Goal: Task Accomplishment & Management: Complete application form

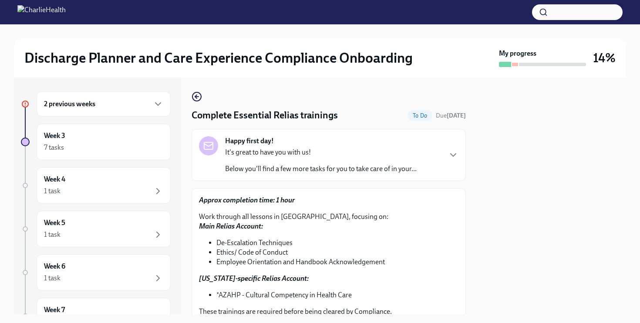
scroll to position [190, 0]
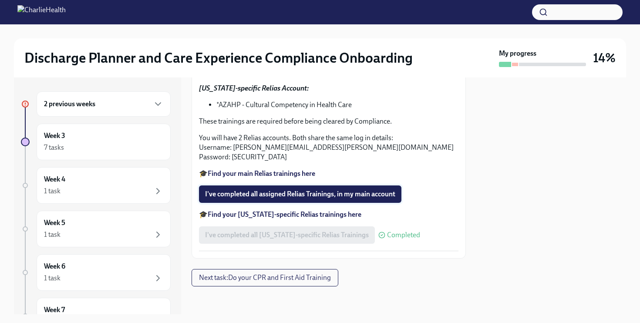
click at [254, 198] on span "I've completed all assigned Relias Trainings, in my main account" at bounding box center [300, 194] width 190 height 9
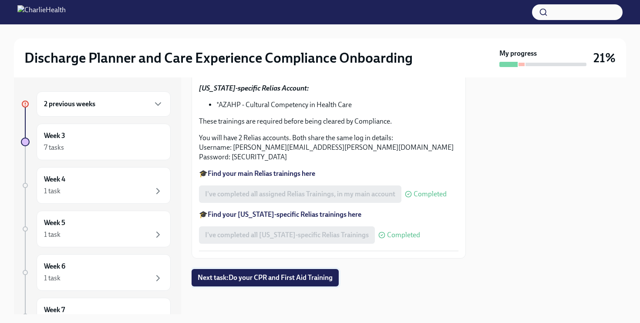
click at [327, 282] on button "Next task : Do your CPR and First Aid Training" at bounding box center [265, 277] width 147 height 17
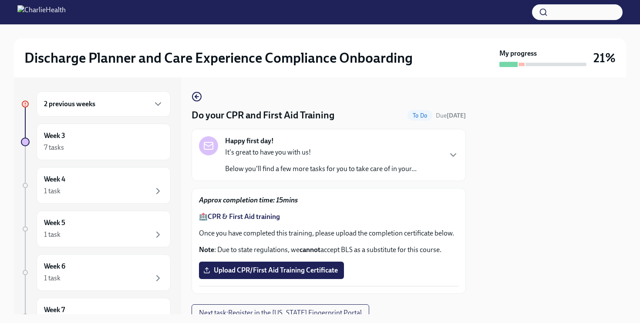
click at [264, 215] on strong "CPR & First Aid training" at bounding box center [244, 217] width 72 height 8
click at [298, 268] on span "Upload CPR/First Aid Training Certificate" at bounding box center [271, 270] width 133 height 9
click at [0, 0] on input "Upload CPR/First Aid Training Certificate" at bounding box center [0, 0] width 0 height 0
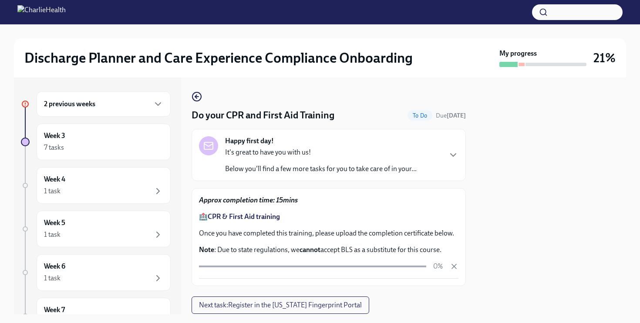
scroll to position [27, 0]
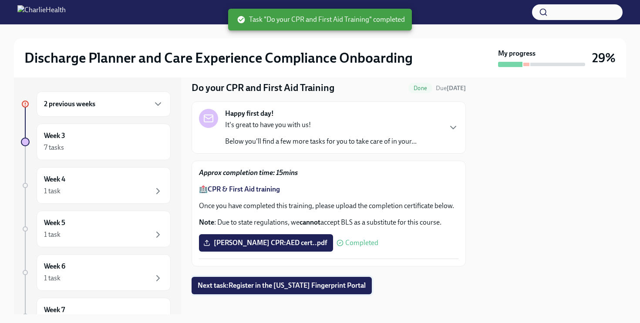
click at [330, 286] on span "Next task : Register in the Arizona Fingerprint Portal" at bounding box center [282, 285] width 168 height 9
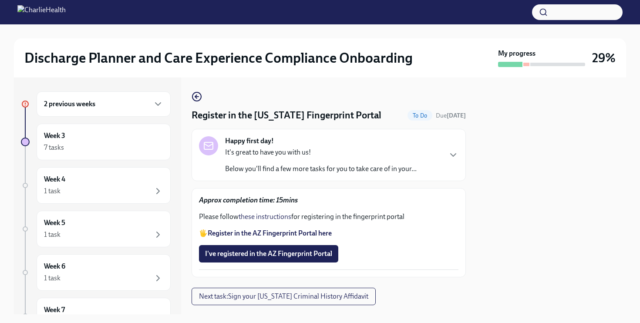
click at [277, 236] on strong "Register in the AZ Fingerprint Portal here" at bounding box center [270, 233] width 124 height 8
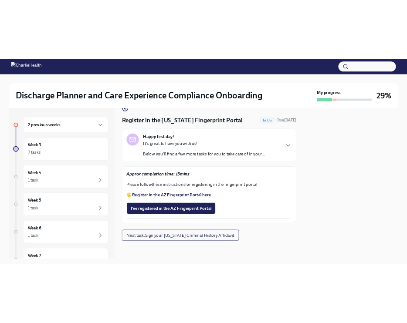
scroll to position [18, 0]
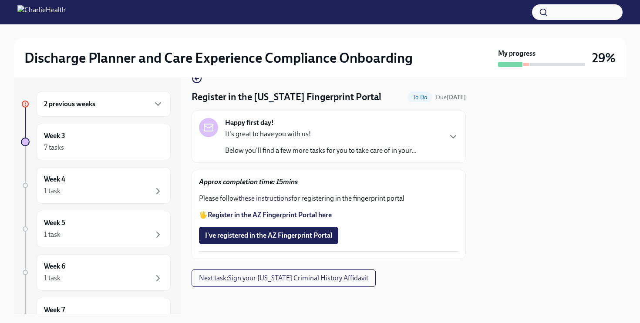
click at [251, 199] on link "these instructions" at bounding box center [265, 198] width 53 height 8
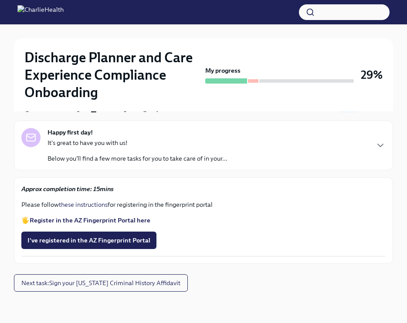
scroll to position [0, 0]
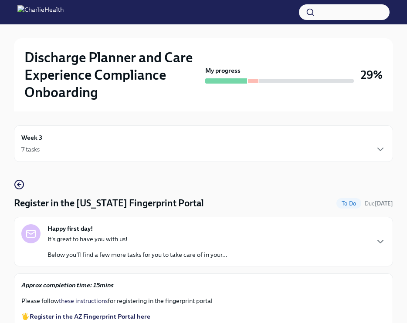
click at [99, 143] on div "Week 3 7 tasks" at bounding box center [203, 144] width 364 height 22
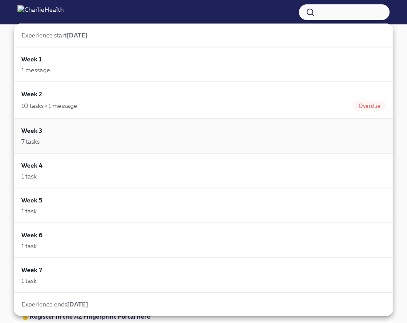
click at [106, 131] on div "Week 3 7 tasks" at bounding box center [203, 136] width 364 height 20
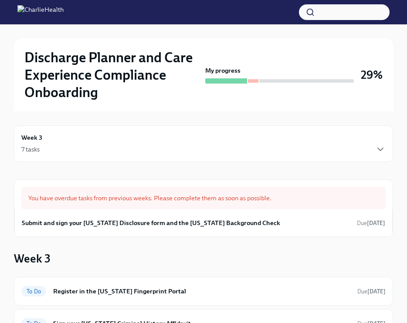
click at [106, 131] on div "Week 3 7 tasks" at bounding box center [203, 143] width 379 height 37
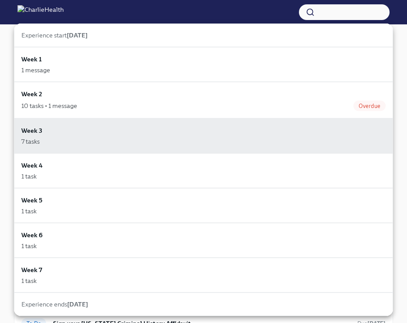
click at [106, 131] on div "Week 3 7 tasks" at bounding box center [203, 136] width 364 height 20
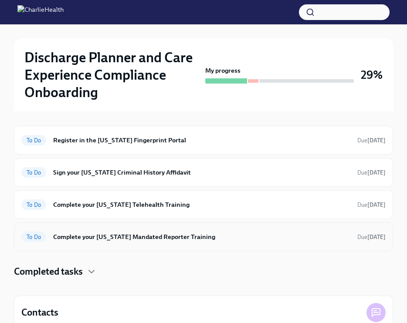
scroll to position [151, 0]
click at [270, 208] on h6 "Complete your Washington Telehealth Training" at bounding box center [201, 205] width 297 height 10
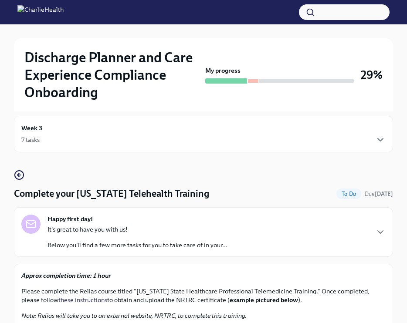
scroll to position [7, 0]
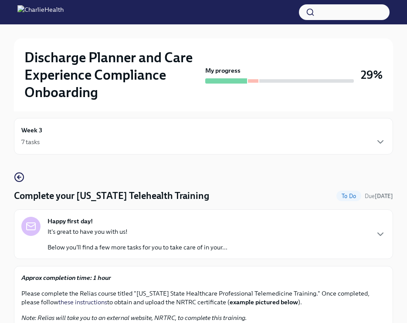
click at [369, 277] on p "Approx completion time: 1 hour" at bounding box center [203, 278] width 364 height 9
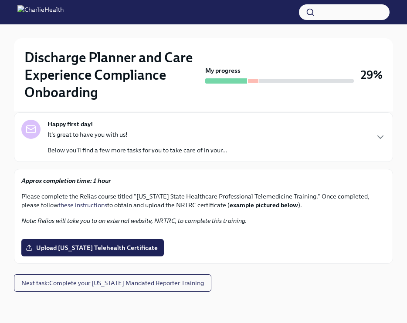
scroll to position [129, 0]
click at [386, 169] on div "Approx completion time: 1 hour Please complete the Relias course titled "Washin…" at bounding box center [203, 216] width 379 height 95
click at [364, 192] on p "Please complete the Relias course titled "Washington State Healthcare Professio…" at bounding box center [203, 200] width 364 height 17
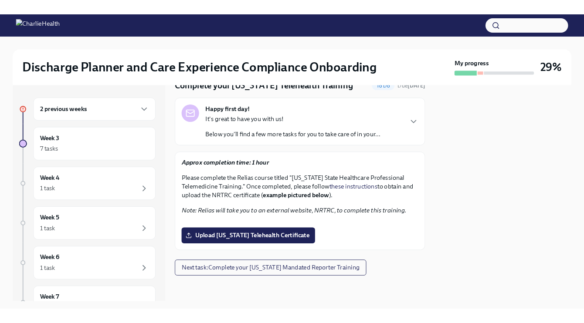
scroll to position [0, 0]
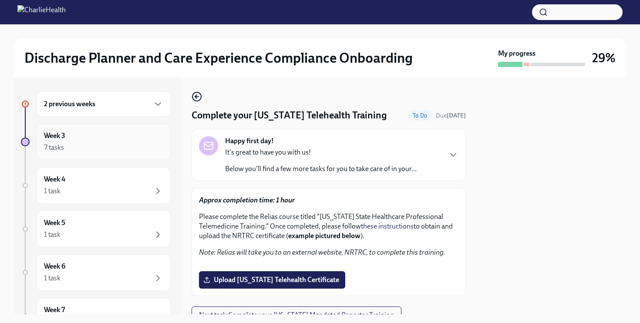
click at [149, 140] on div "Week 3 7 tasks" at bounding box center [103, 142] width 119 height 22
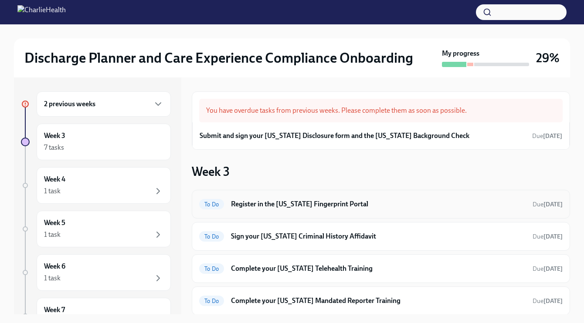
click at [282, 207] on h6 "Register in the Arizona Fingerprint Portal" at bounding box center [378, 205] width 294 height 10
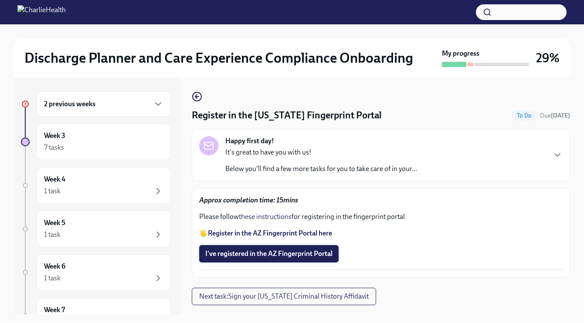
click at [256, 256] on span "I've registered in the AZ Fingerprint Portal" at bounding box center [268, 254] width 127 height 9
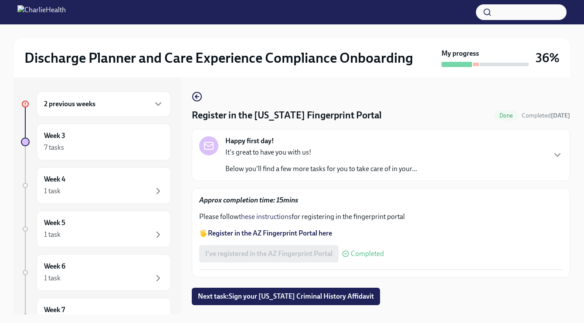
scroll to position [16, 0]
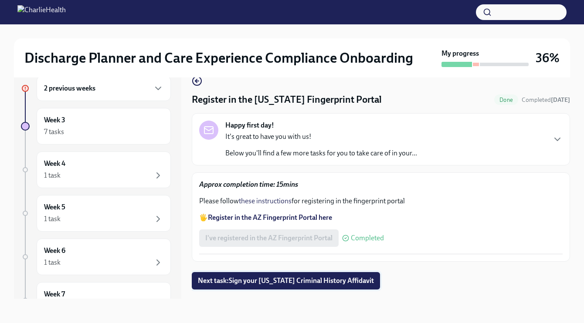
click at [251, 285] on span "Next task : Sign your Arizona Criminal History Affidavit" at bounding box center [286, 281] width 176 height 9
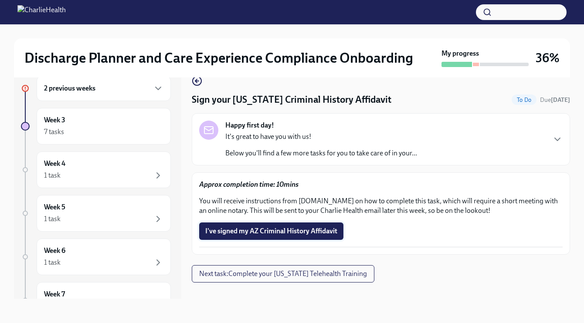
click at [281, 236] on span "I've signed my AZ Criminal History Affidavit" at bounding box center [271, 231] width 132 height 9
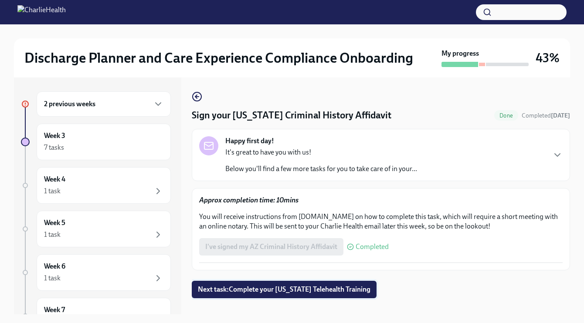
click at [276, 290] on span "Next task : Complete your Washington Telehealth Training" at bounding box center [284, 289] width 173 height 9
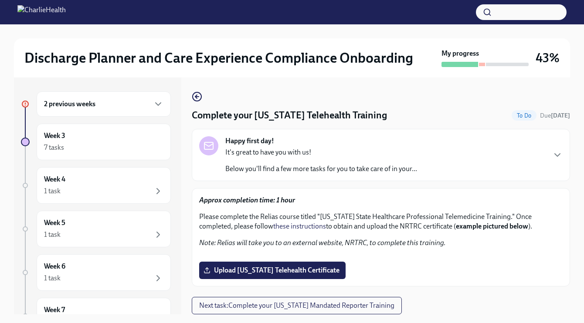
scroll to position [124, 0]
click at [139, 141] on div "Week 3 7 tasks" at bounding box center [103, 142] width 119 height 22
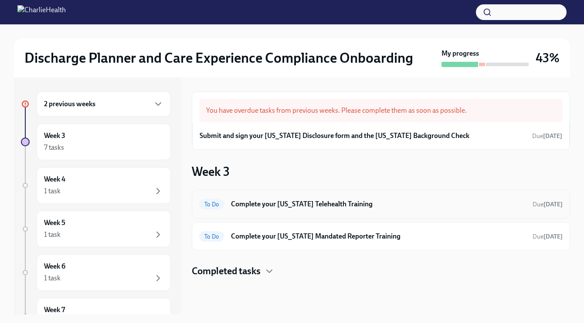
click at [304, 207] on h6 "Complete your Washington Telehealth Training" at bounding box center [378, 205] width 294 height 10
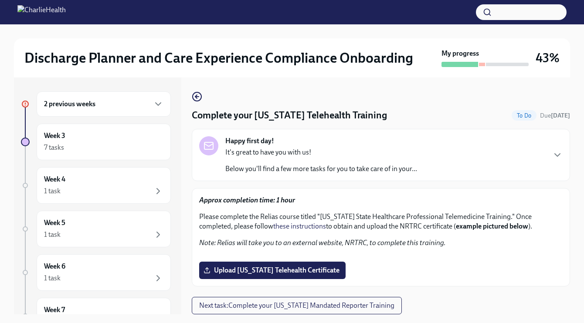
scroll to position [36, 0]
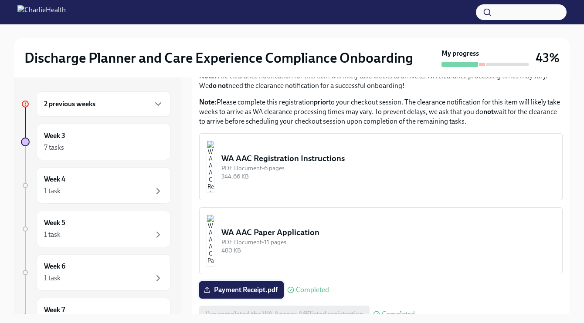
scroll to position [438, 0]
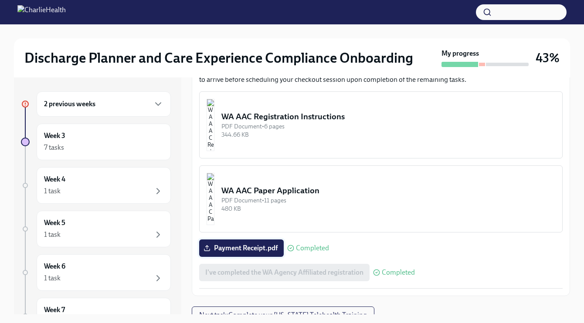
click at [259, 244] on span "Payment Receipt.pdf" at bounding box center [241, 248] width 72 height 9
click at [0, 0] on input "Payment Receipt.pdf" at bounding box center [0, 0] width 0 height 0
click at [361, 196] on div "PDF Document • 11 pages" at bounding box center [388, 200] width 334 height 8
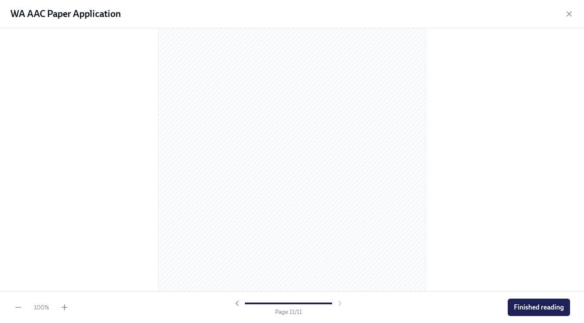
scroll to position [3625, 0]
click at [570, 15] on icon "button" at bounding box center [569, 14] width 4 height 4
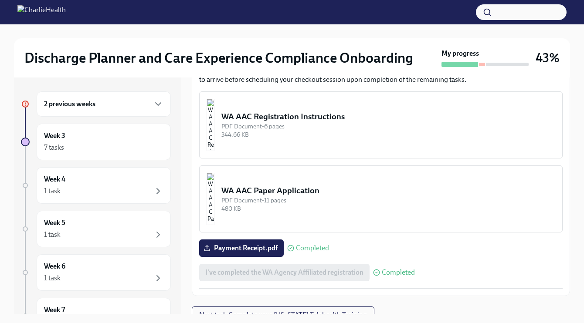
scroll to position [16, 0]
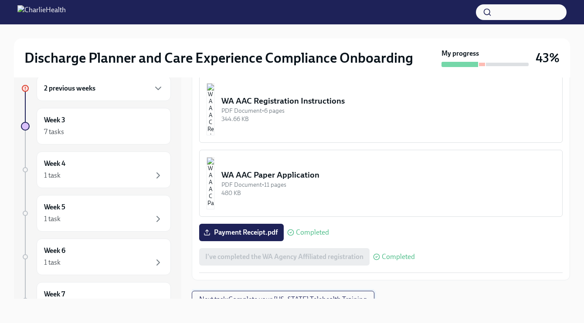
click at [337, 295] on span "Next task : Complete your Washington Telehealth Training" at bounding box center [283, 299] width 168 height 9
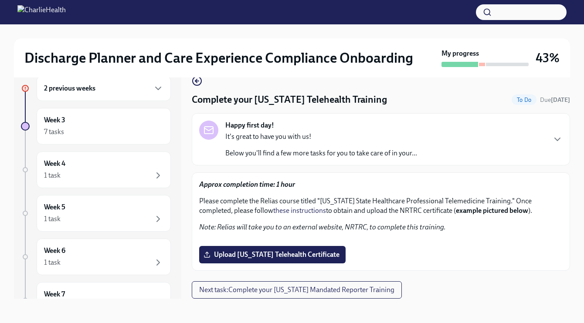
scroll to position [212, 0]
click at [308, 254] on span "Upload [US_STATE] Telehealth Certificate" at bounding box center [272, 254] width 134 height 9
click at [0, 0] on input "Upload [US_STATE] Telehealth Certificate" at bounding box center [0, 0] width 0 height 0
click at [356, 223] on em "Note: Relias will take you to an external website, NRTRC, to complete this trai…" at bounding box center [322, 227] width 247 height 8
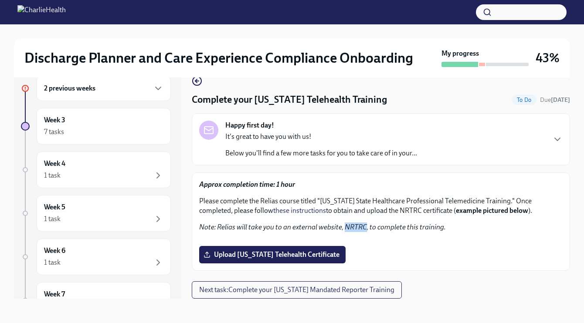
click at [356, 223] on em "Note: Relias will take you to an external website, NRTRC, to complete this trai…" at bounding box center [322, 227] width 247 height 8
copy em "NRTRC"
click at [563, 113] on div "Happy first day! It's great to have you with us! Below you'll find a few more t…" at bounding box center [381, 139] width 378 height 52
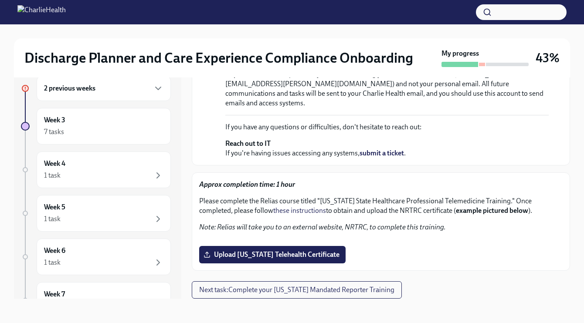
scroll to position [0, 0]
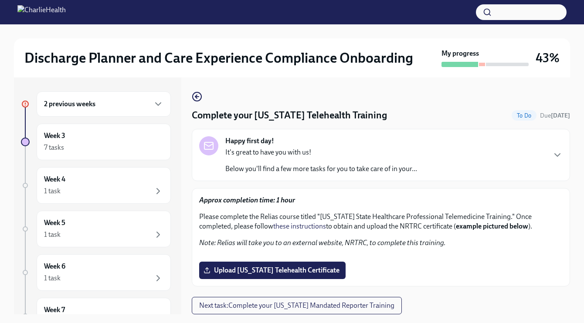
scroll to position [212, 0]
click at [236, 268] on span "Upload [US_STATE] Telehealth Certificate" at bounding box center [272, 270] width 134 height 9
click at [0, 0] on input "Upload Washington Telehealth Certificate" at bounding box center [0, 0] width 0 height 0
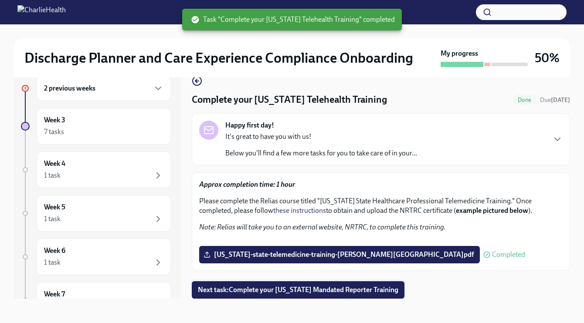
click at [366, 294] on span "Next task : Complete your Pennsylvania Mandated Reporter Training" at bounding box center [298, 290] width 200 height 9
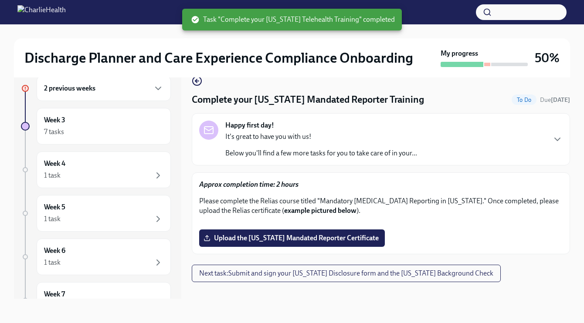
scroll to position [183, 0]
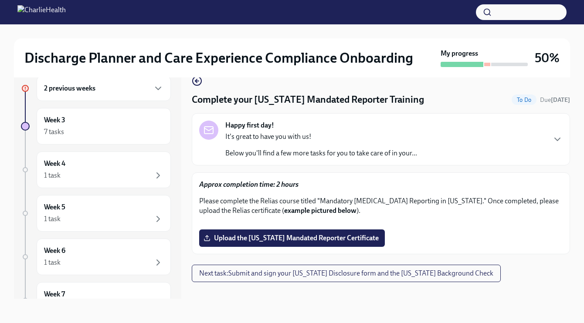
click at [540, 223] on div at bounding box center [380, 223] width 363 height 0
click at [299, 243] on span "Upload the Pennsylvania Mandated Reporter Certificate" at bounding box center [291, 238] width 173 height 9
click at [0, 0] on input "Upload the Pennsylvania Mandated Reporter Certificate" at bounding box center [0, 0] width 0 height 0
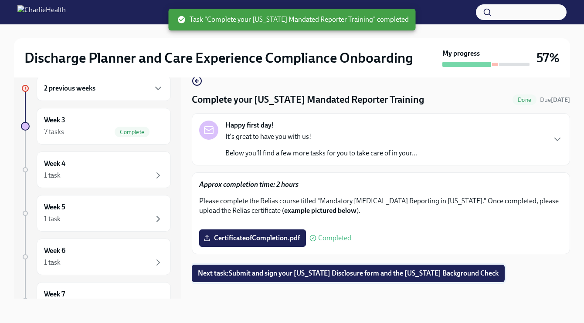
click at [439, 278] on span "Next task : Submit and sign your Utah Disclosure form and the Louisiana Backgro…" at bounding box center [348, 273] width 301 height 9
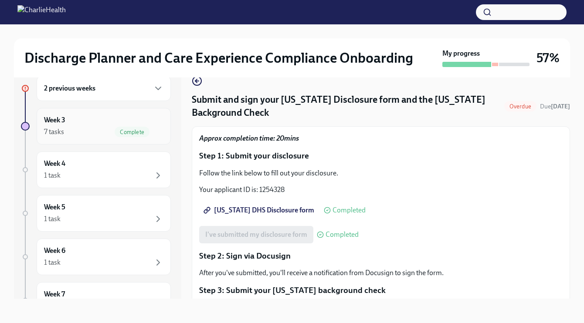
click at [119, 125] on div "Week 3 7 tasks Complete" at bounding box center [103, 126] width 119 height 22
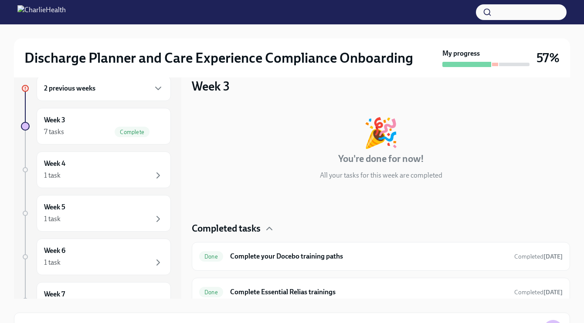
scroll to position [69, 0]
click at [137, 171] on div "1 task" at bounding box center [103, 175] width 119 height 10
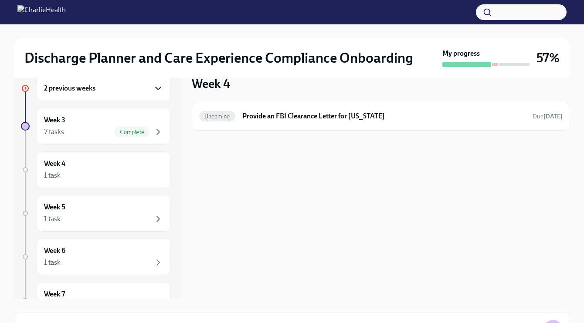
click at [155, 87] on icon "button" at bounding box center [158, 88] width 10 height 10
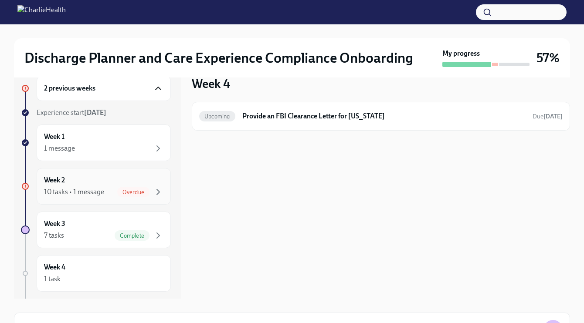
click at [116, 194] on div "10 tasks • 1 message Overdue" at bounding box center [103, 192] width 119 height 10
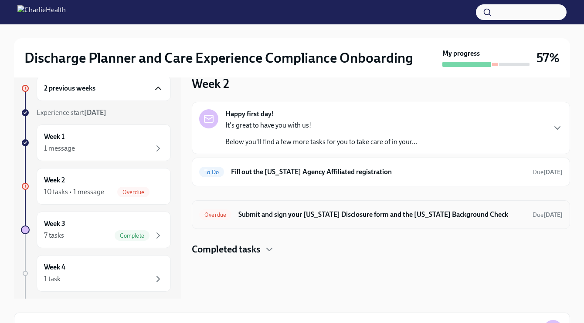
click at [276, 210] on h6 "Submit and sign your [US_STATE] Disclosure form and the [US_STATE] Background C…" at bounding box center [381, 215] width 287 height 10
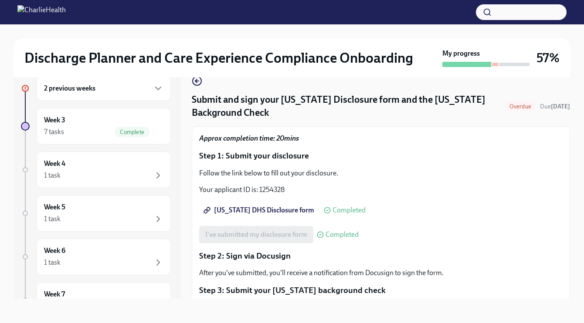
click at [276, 210] on span "Utah DHS Disclosure form" at bounding box center [259, 210] width 109 height 9
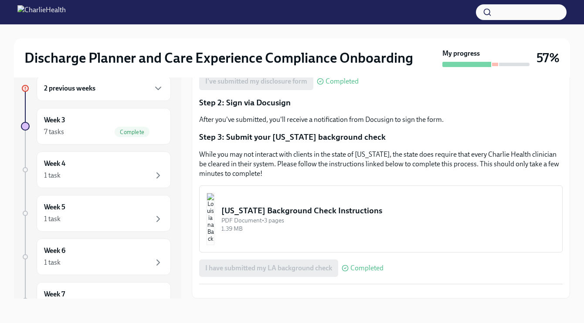
scroll to position [183, 0]
click at [132, 91] on div "2 previous weeks" at bounding box center [103, 88] width 119 height 10
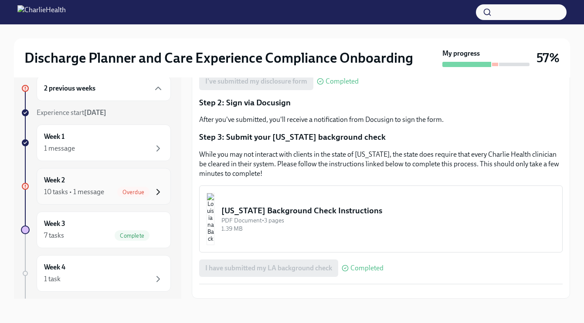
click at [156, 193] on icon "button" at bounding box center [158, 192] width 10 height 10
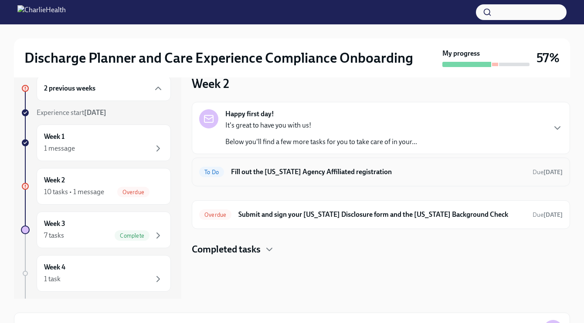
click at [357, 173] on h6 "Fill out the Washington Agency Affiliated registration" at bounding box center [378, 172] width 294 height 10
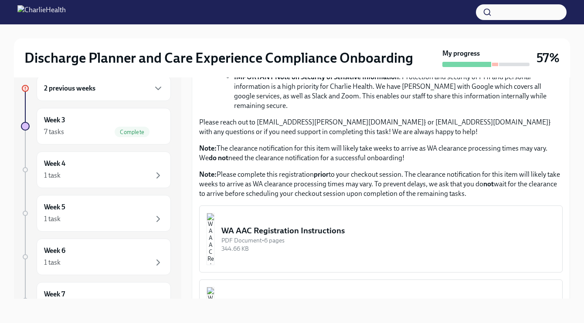
scroll to position [438, 0]
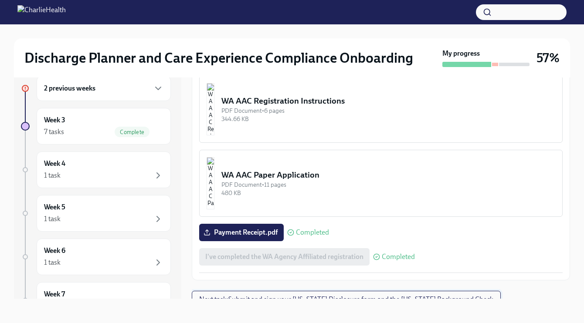
click at [261, 295] on span "Next task : Submit and sign your Utah Disclosure form and the Louisiana Backgro…" at bounding box center [346, 299] width 294 height 9
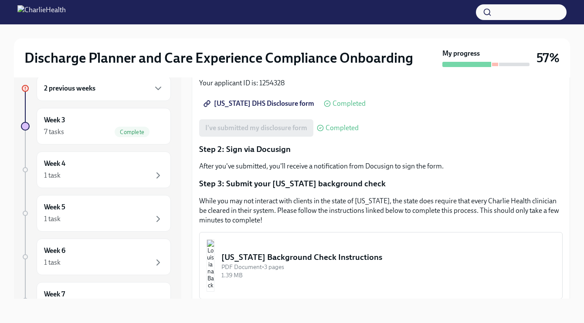
scroll to position [107, 0]
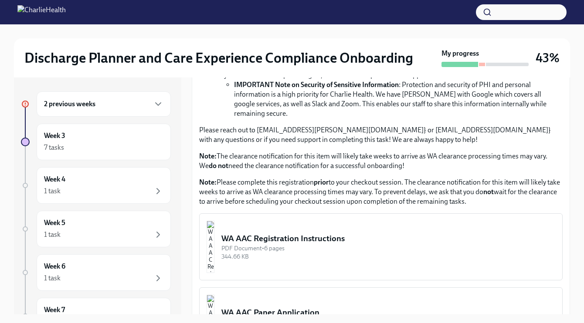
scroll to position [315, 0]
click at [309, 235] on div "WA AAC Registration Instructions" at bounding box center [388, 238] width 334 height 11
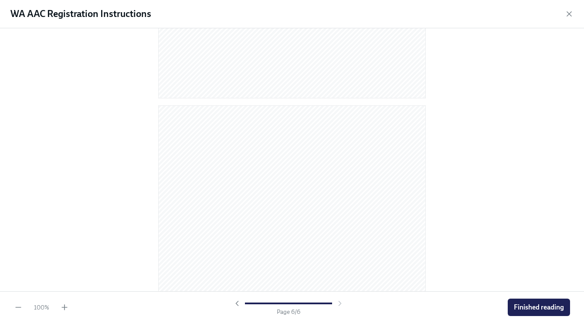
scroll to position [1166, 0]
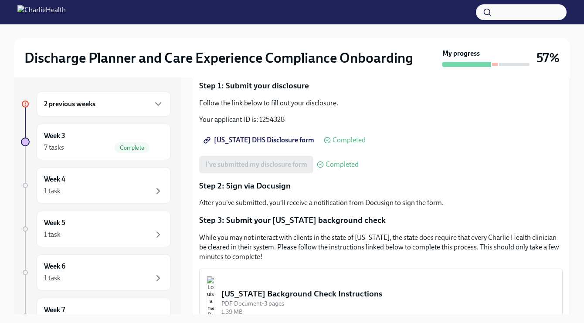
scroll to position [84, 0]
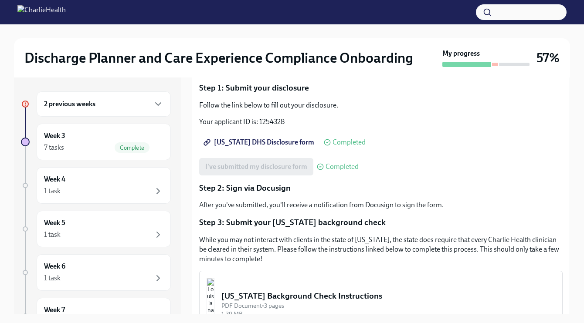
click at [270, 141] on span "[US_STATE] DHS Disclosure form" at bounding box center [259, 142] width 109 height 9
click at [262, 120] on p "Your applicant ID is: 1254328" at bounding box center [380, 122] width 363 height 10
copy p "1254328"
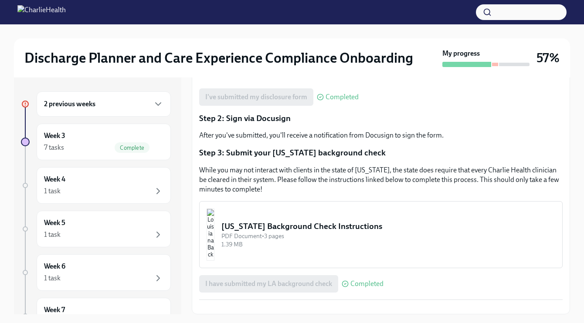
scroll to position [16, 0]
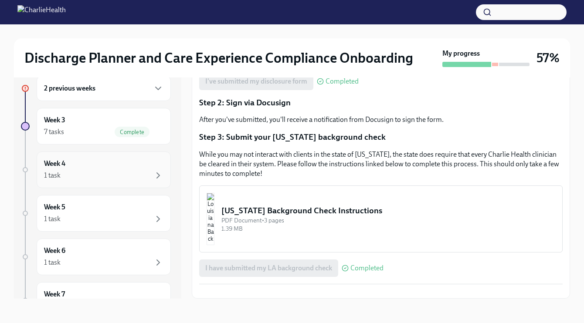
click at [85, 184] on div "Week 4 1 task" at bounding box center [104, 170] width 134 height 37
